Goal: Task Accomplishment & Management: Manage account settings

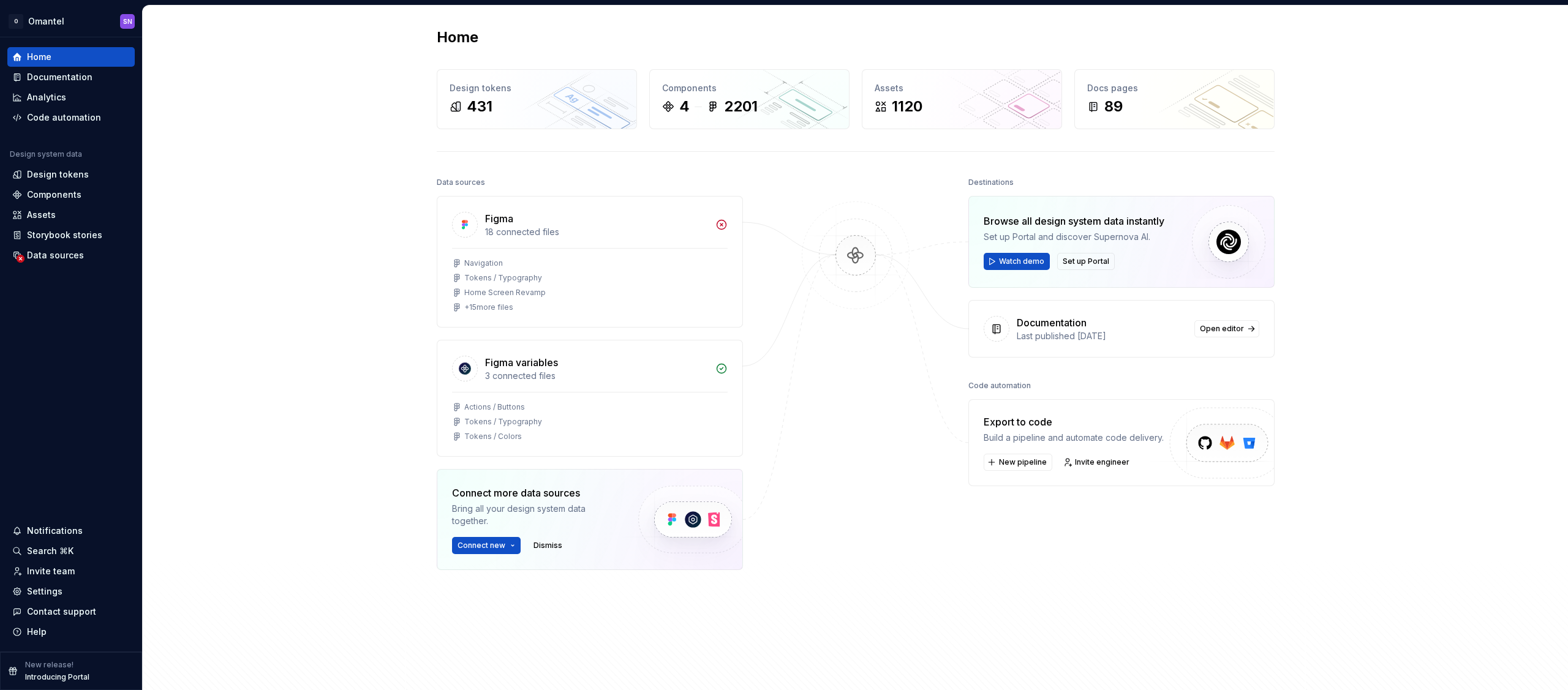
click at [875, 292] on img at bounding box center [856, 267] width 119 height 133
click at [355, 169] on div "Home Design tokens 431 Components 4 2201 Assets 1120 Docs pages 89 Data sources…" at bounding box center [855, 354] width 1425 height 697
click at [58, 20] on html "O Omantel SN Home Documentation Analytics Code automation Design system data De…" at bounding box center [784, 345] width 1568 height 690
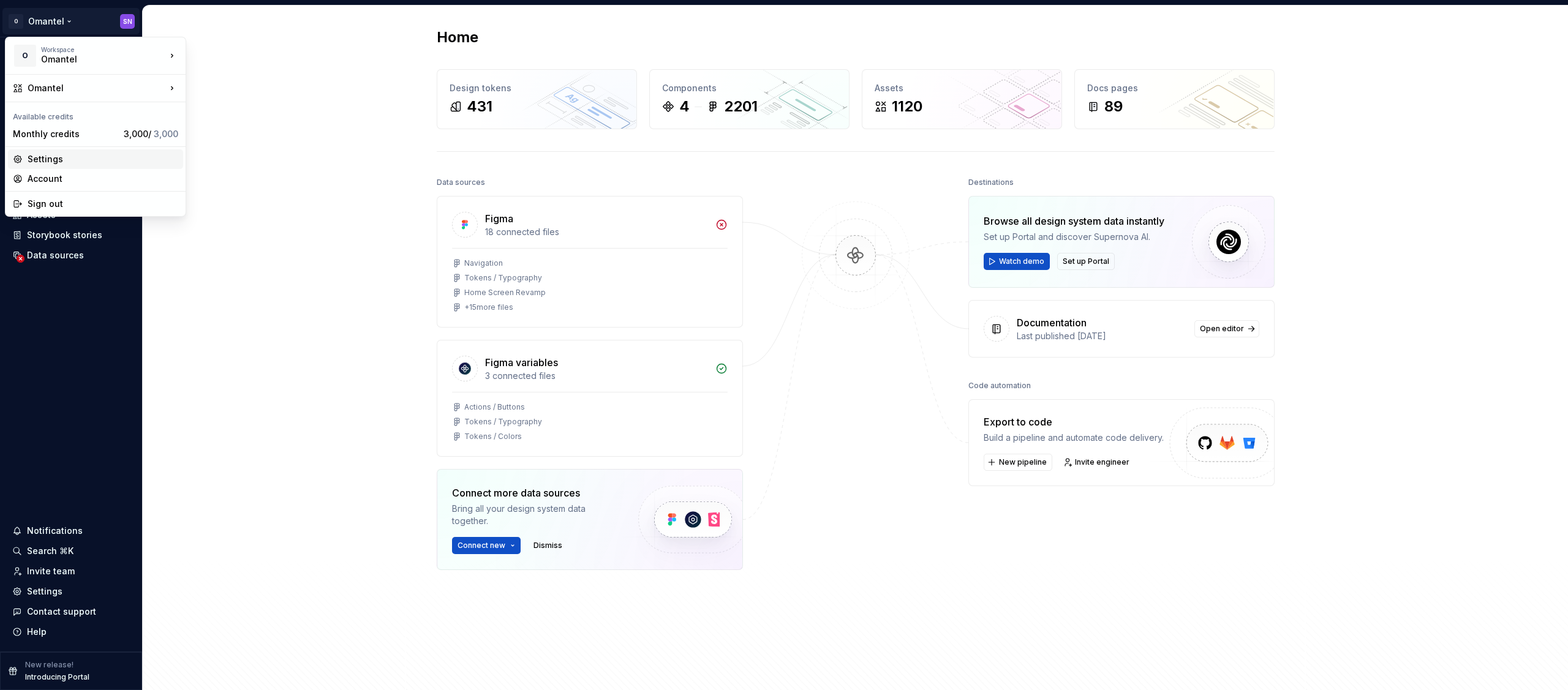
click at [58, 155] on div "Settings" at bounding box center [103, 159] width 150 height 12
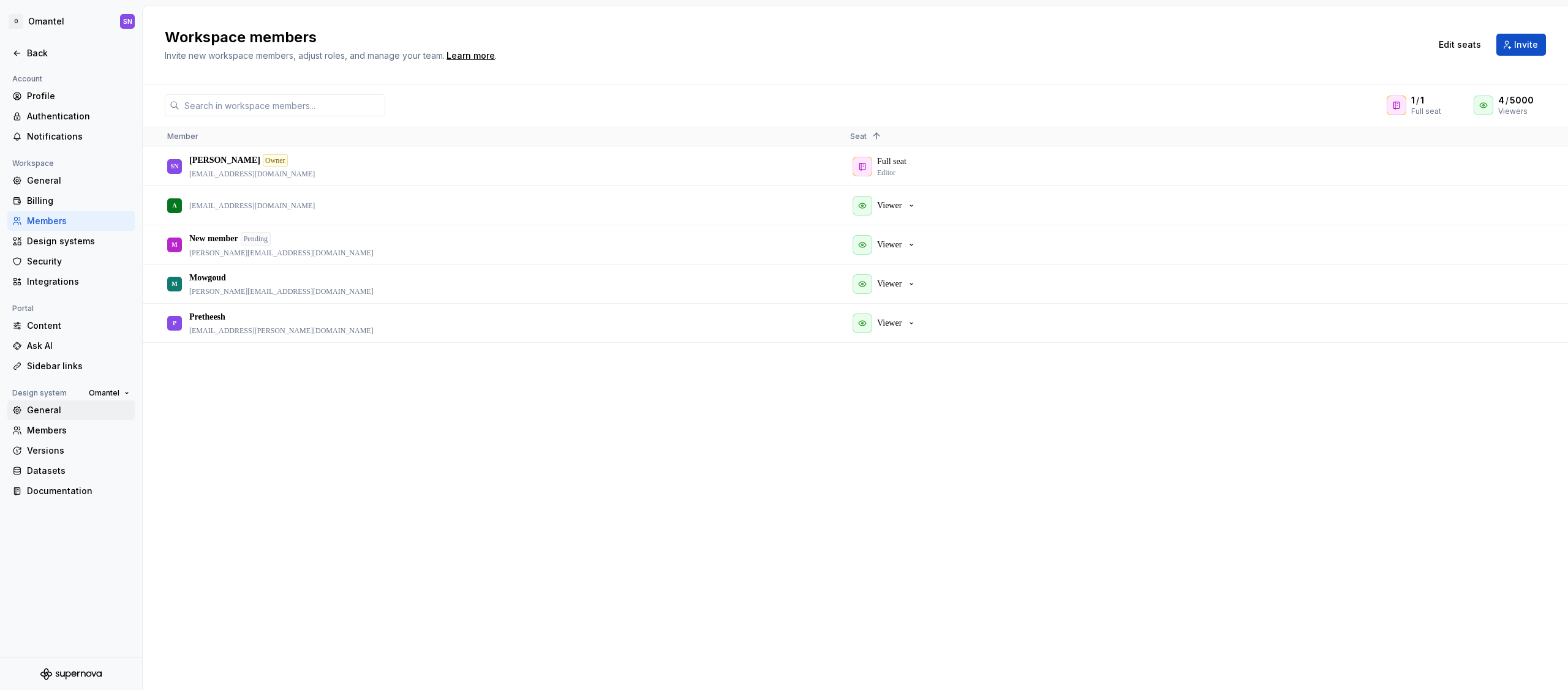
click at [63, 415] on div "General" at bounding box center [78, 410] width 103 height 12
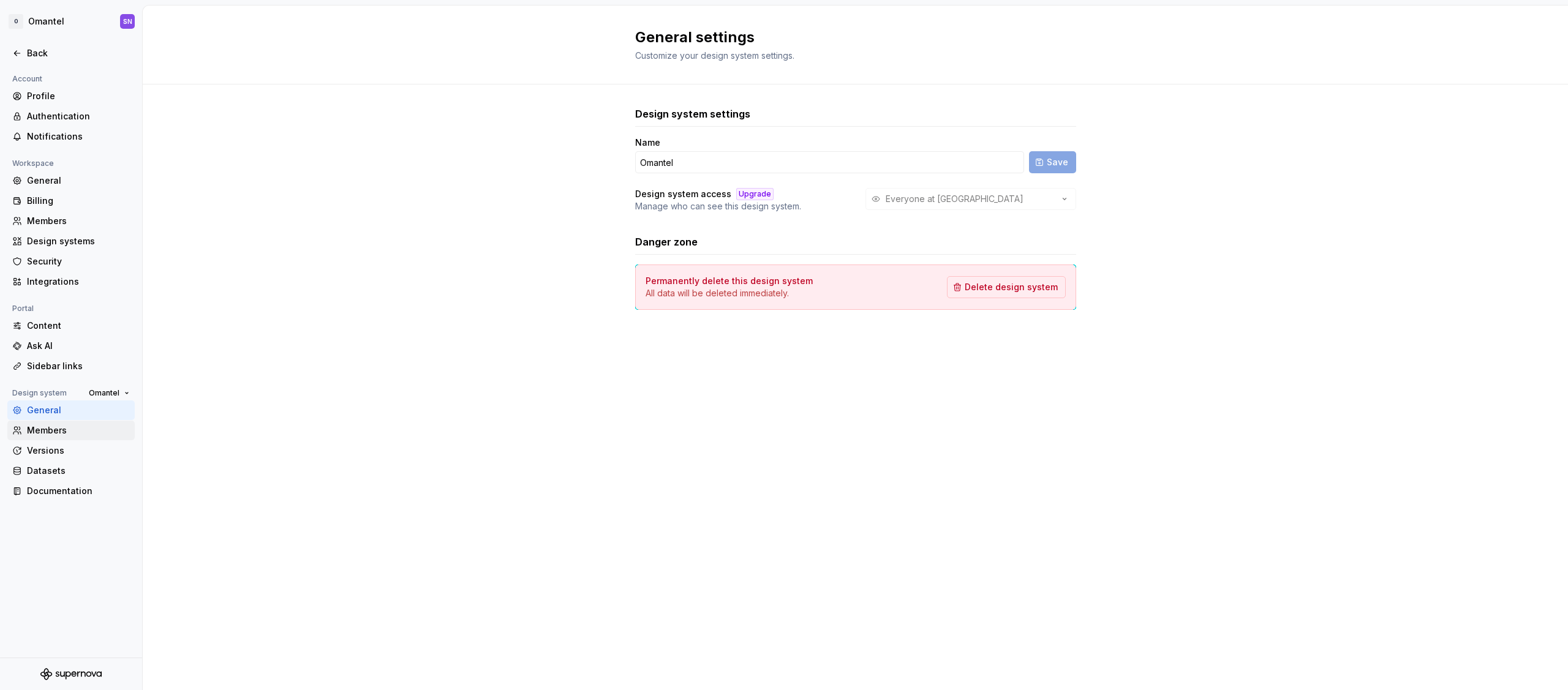
click at [93, 426] on div "Members" at bounding box center [78, 430] width 103 height 12
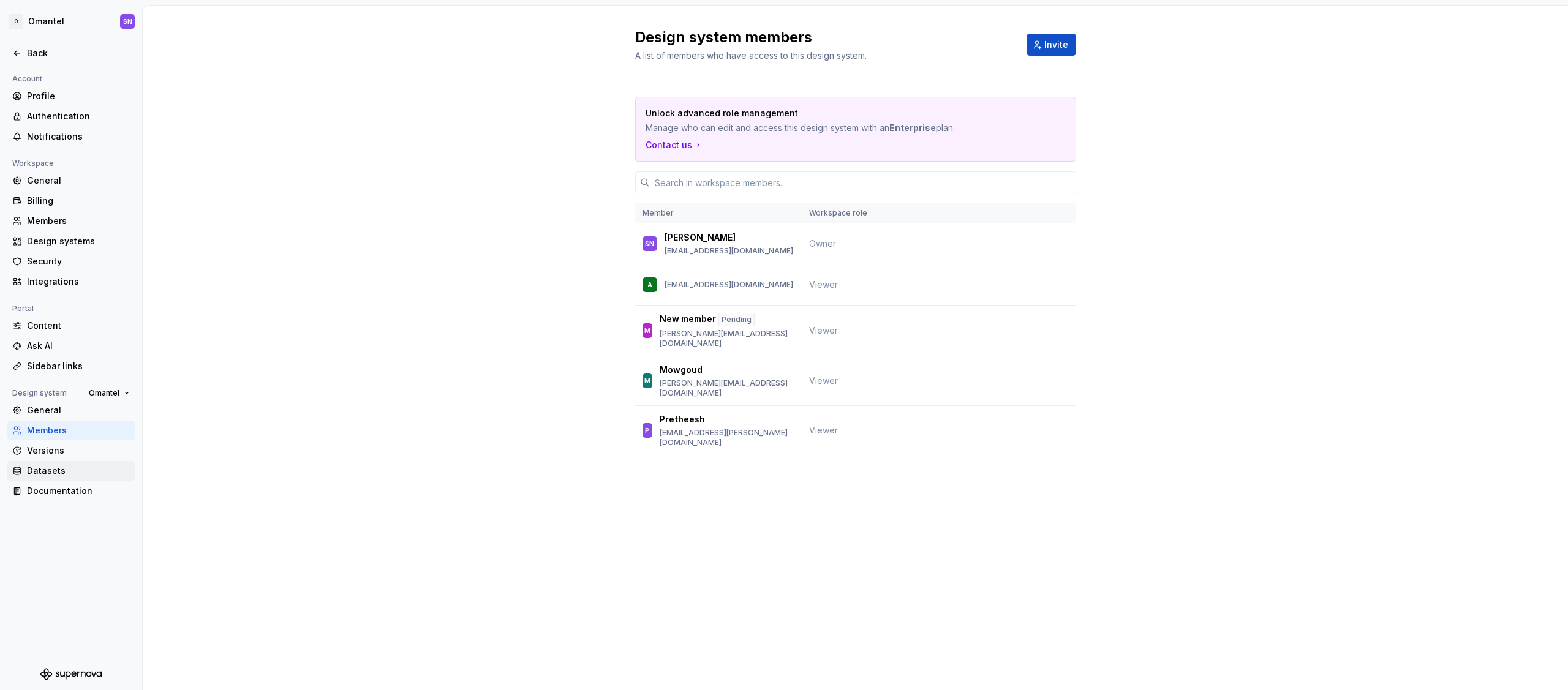
click at [98, 464] on div "Datasets" at bounding box center [71, 471] width 128 height 20
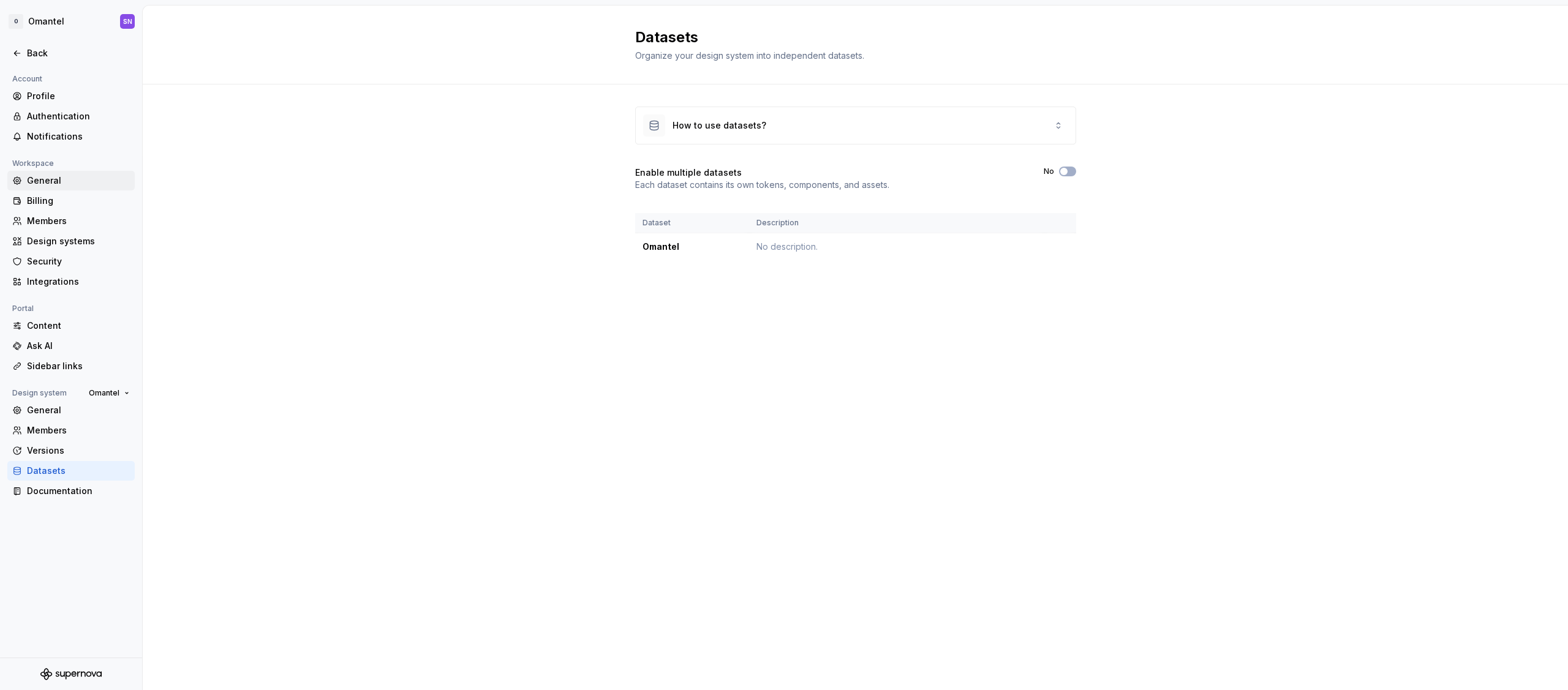
click at [54, 186] on div "General" at bounding box center [78, 181] width 103 height 12
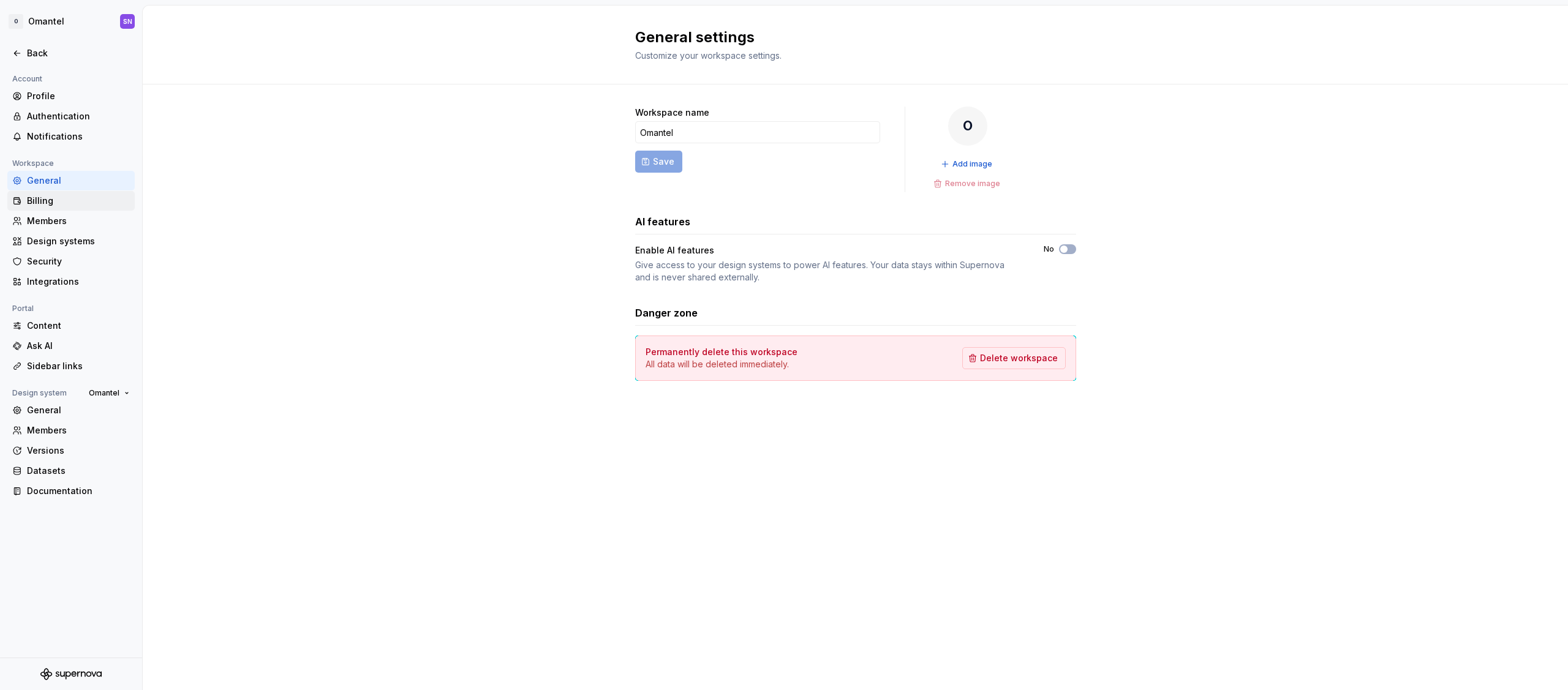
click at [54, 201] on div "Billing" at bounding box center [78, 201] width 103 height 12
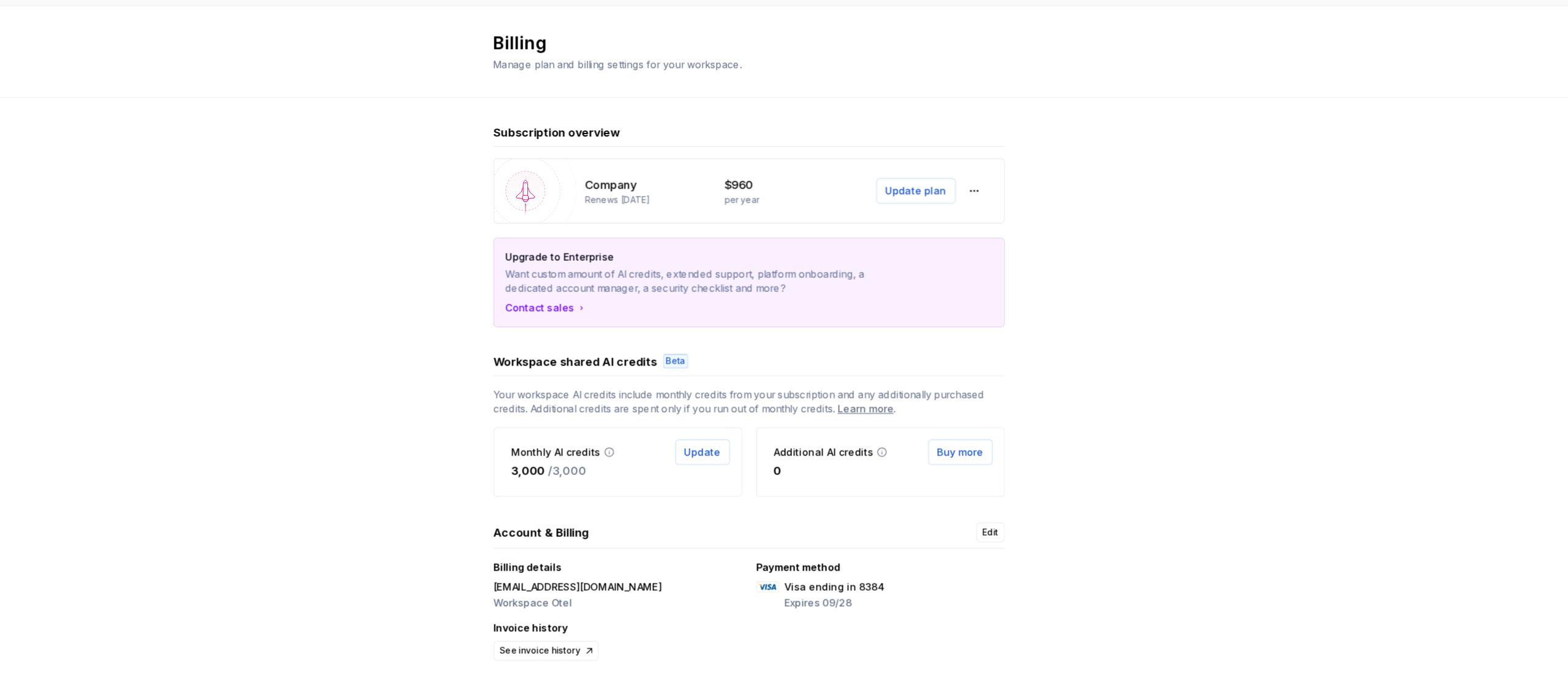
click at [1336, 198] on div "Subscription overview Company Renews [DATE] $960 per year Update plan Upgrade t…" at bounding box center [855, 351] width 1425 height 534
click at [1053, 167] on button "button" at bounding box center [1050, 165] width 22 height 22
click at [1113, 151] on div "Subscription overview Company Renews [DATE] $960 per year Update plan Upgrade t…" at bounding box center [855, 351] width 1425 height 534
click at [1020, 162] on span "Update plan" at bounding box center [1000, 164] width 53 height 12
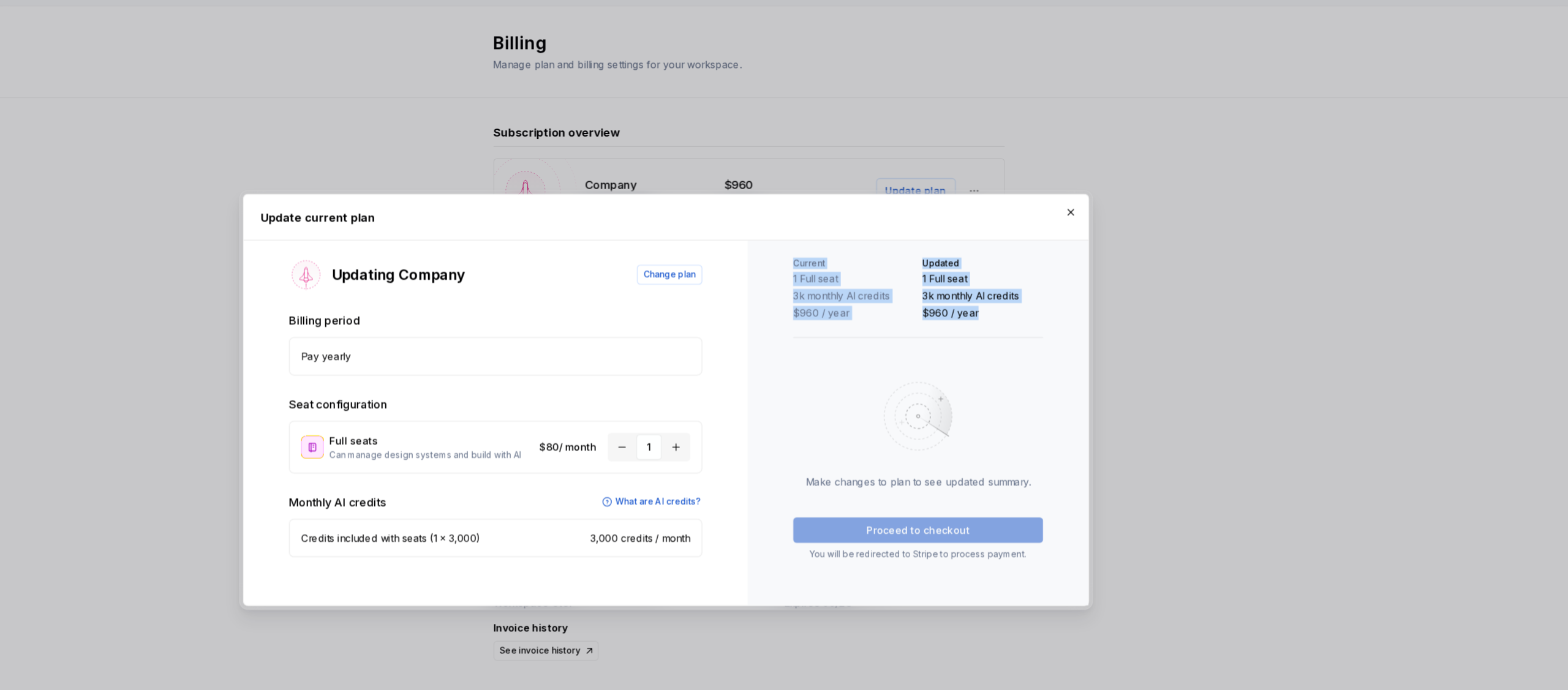
drag, startPoint x: 886, startPoint y: 221, endPoint x: 1086, endPoint y: 279, distance: 208.2
click at [1086, 279] on div "Current 1 Full seat 3k monthly AI credits $960 / year Updated 1 Full seat 3k mo…" at bounding box center [1001, 364] width 294 height 315
click at [1086, 279] on div "Current 1 Full seat 3k monthly AI credits $960 / year Updated 1 Full seat 3k mo…" at bounding box center [1002, 353] width 216 height 261
click at [752, 386] on button "button" at bounding box center [746, 386] width 22 height 22
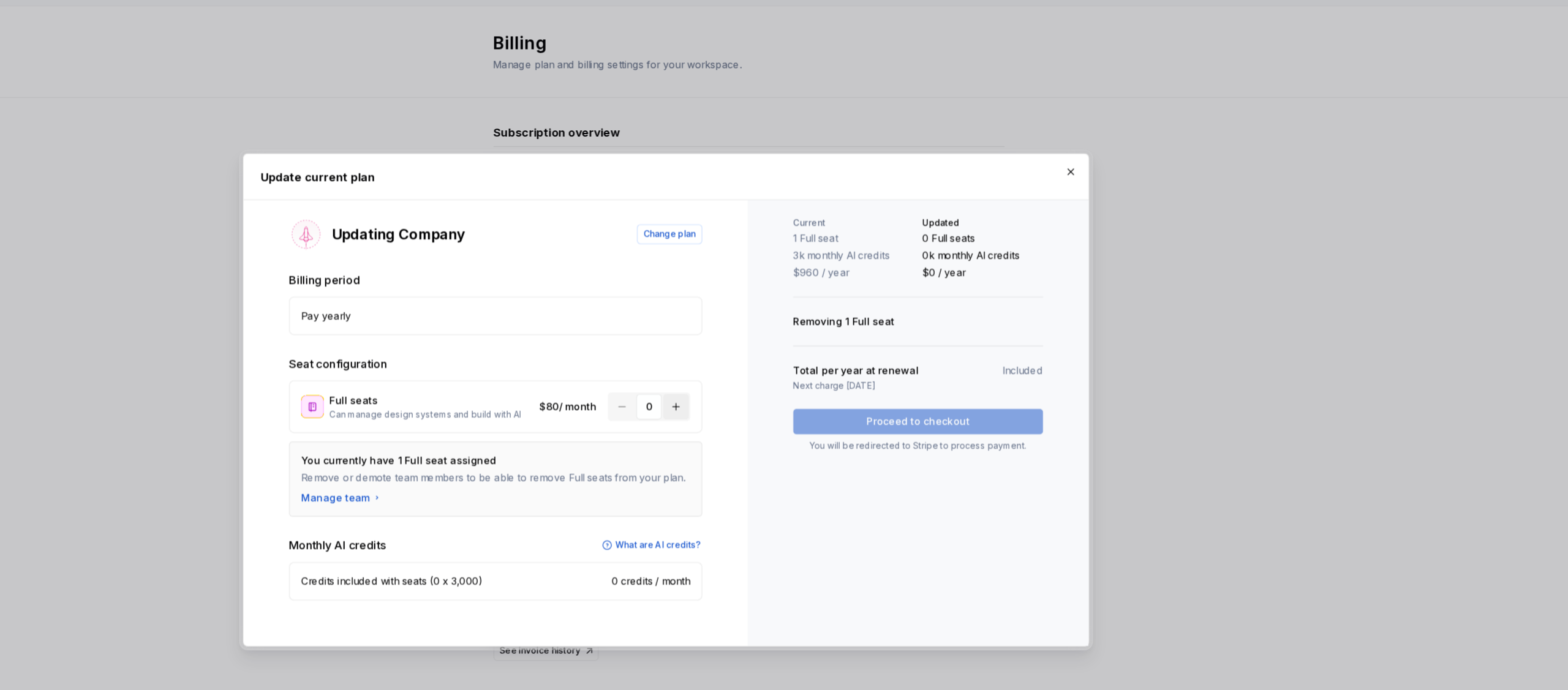
click at [795, 351] on button "button" at bounding box center [793, 351] width 22 height 22
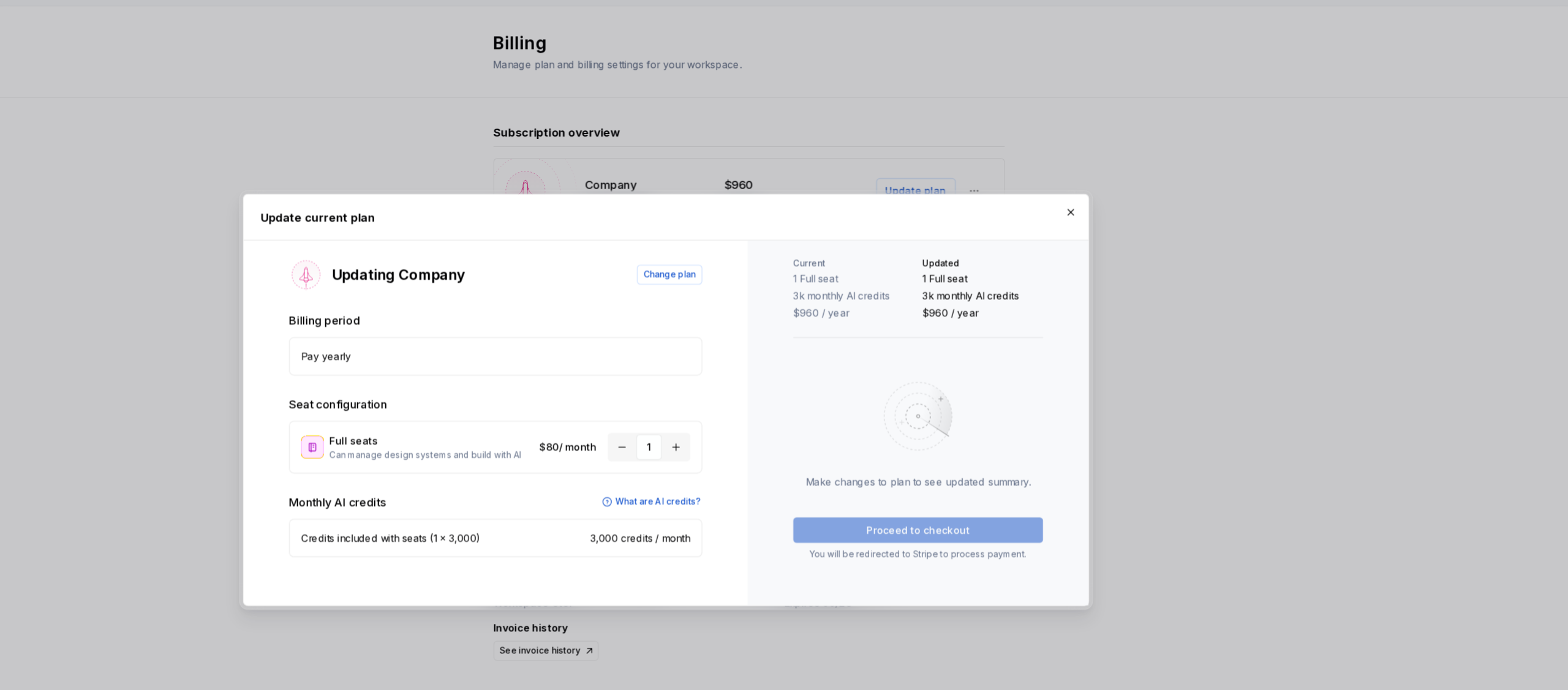
click at [569, 378] on p "Full seats" at bounding box center [582, 380] width 177 height 12
click at [801, 389] on button "button" at bounding box center [793, 386] width 22 height 22
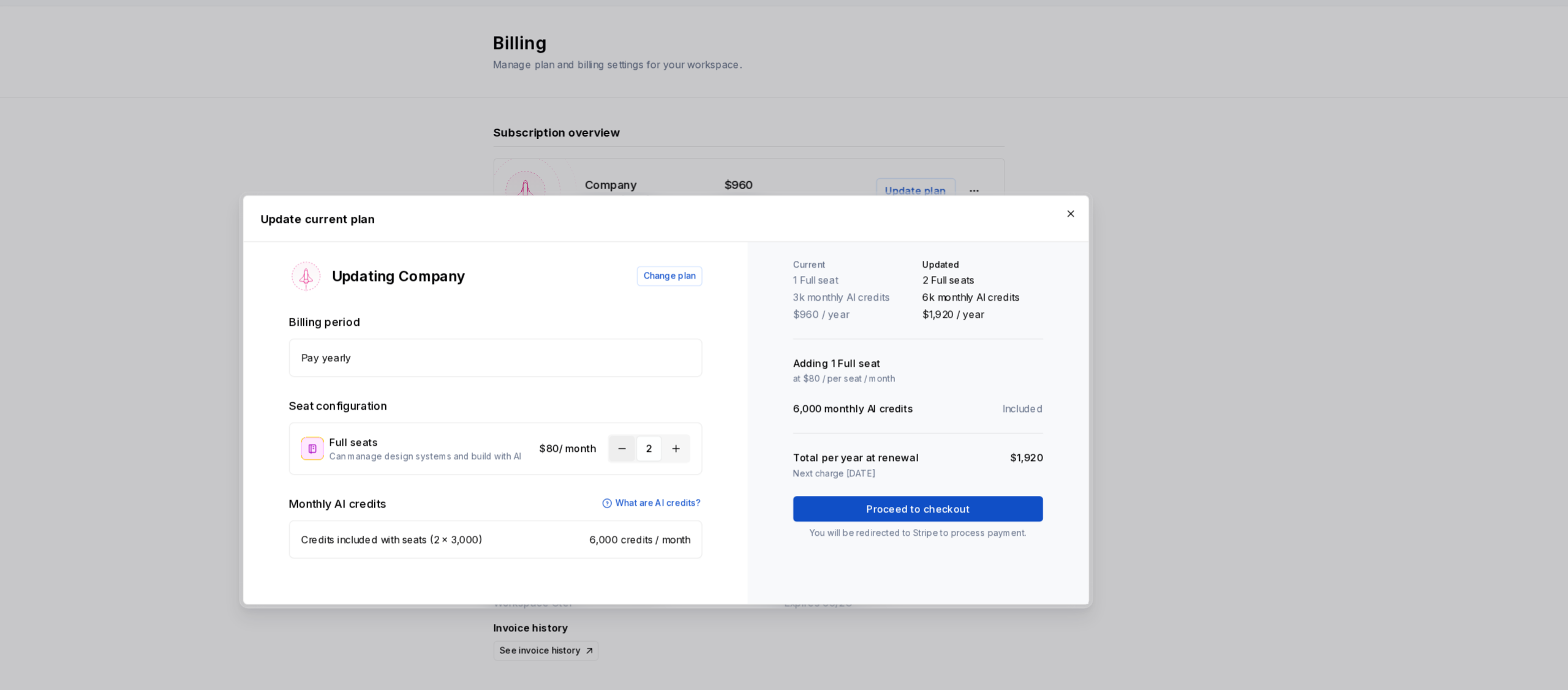
click at [742, 387] on button "button" at bounding box center [746, 387] width 22 height 22
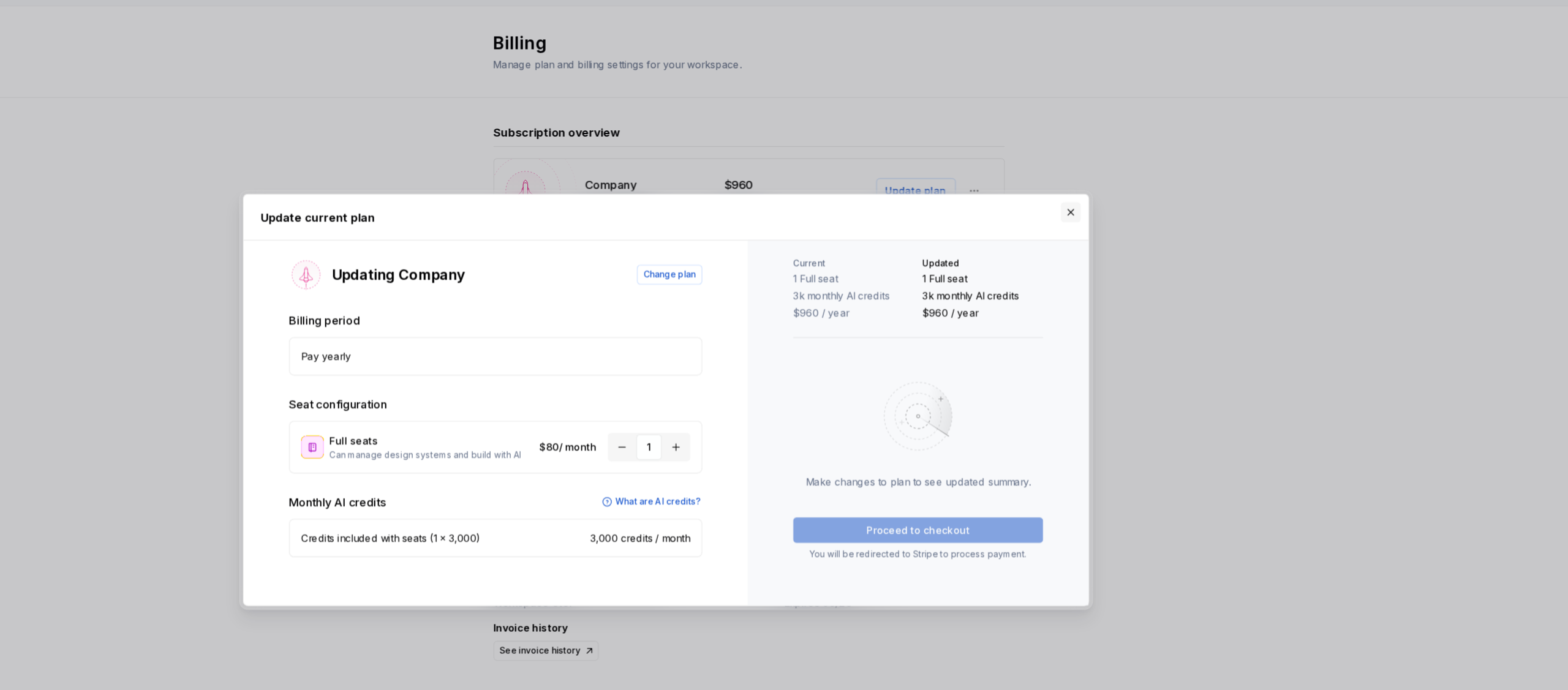
click at [1130, 185] on button "button" at bounding box center [1133, 183] width 17 height 17
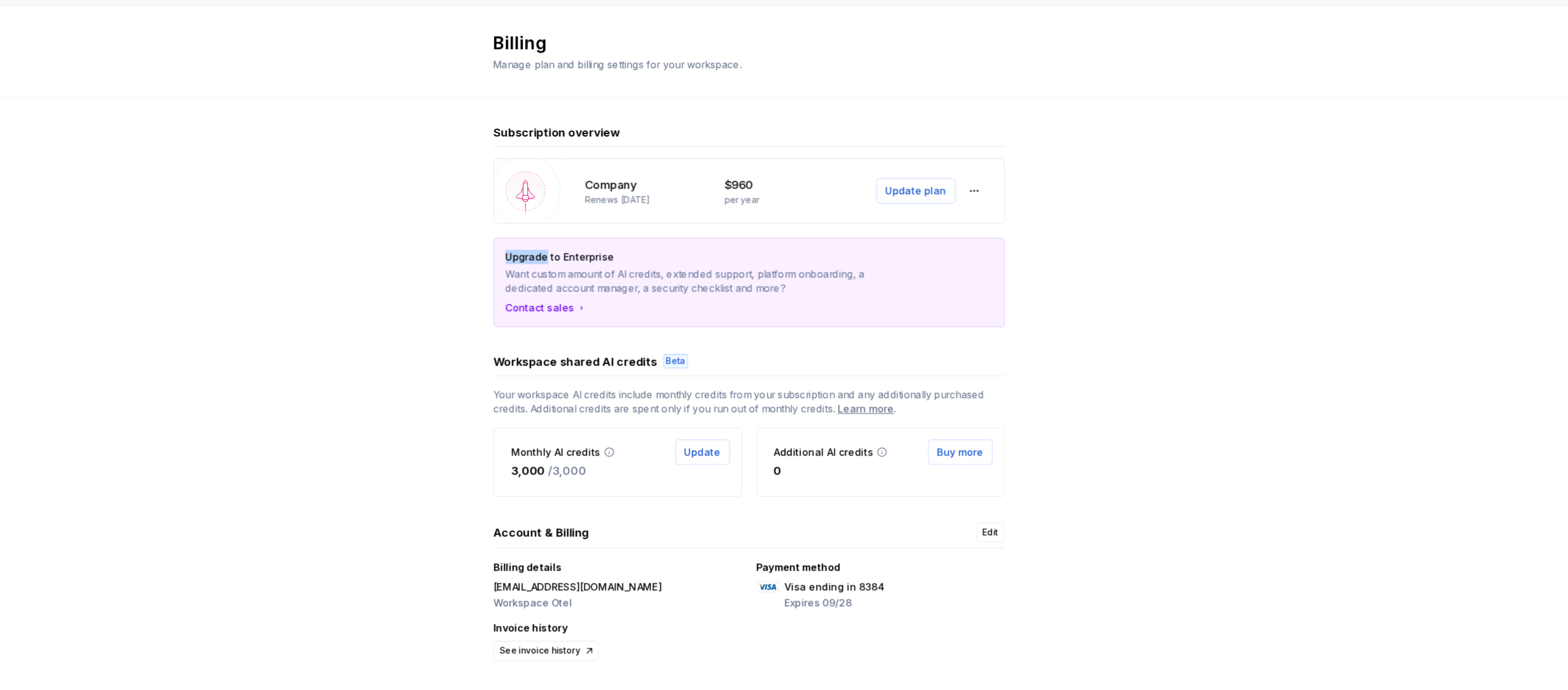
click at [1130, 185] on div "Subscription overview Company Renews [DATE] $960 per year Update plan Upgrade t…" at bounding box center [855, 351] width 1425 height 534
